Goal: Task Accomplishment & Management: Use online tool/utility

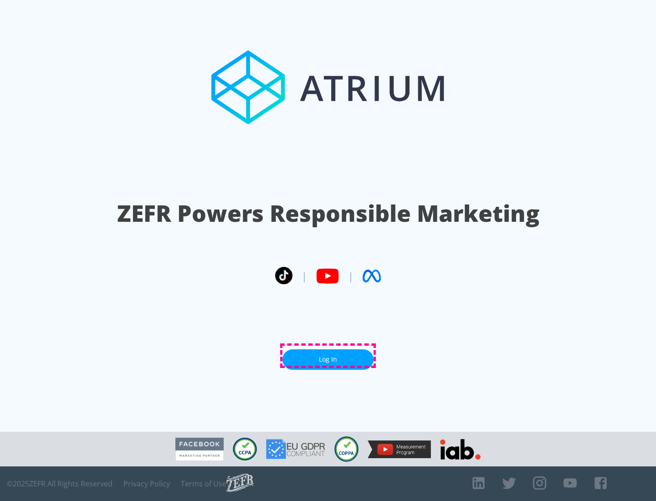
click at [328, 356] on link "Log In" at bounding box center [327, 359] width 91 height 21
